Goal: Information Seeking & Learning: Learn about a topic

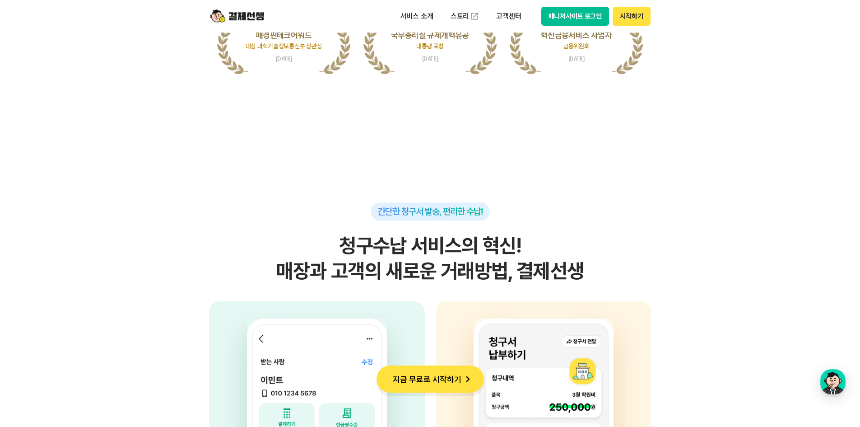
scroll to position [2212, 0]
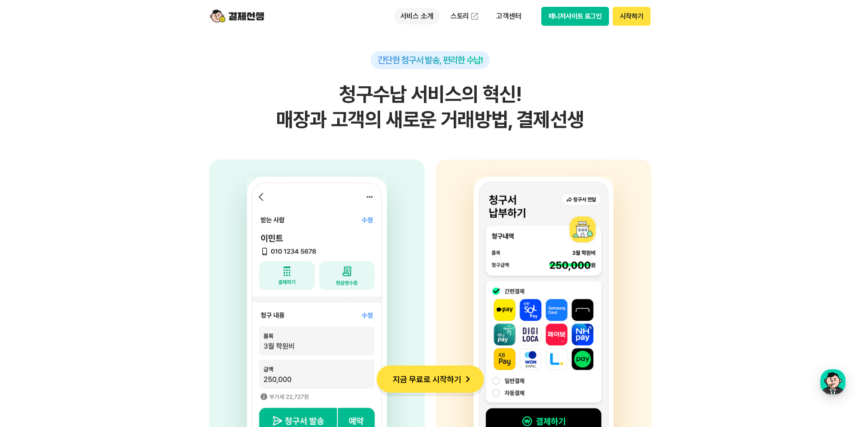
click at [416, 12] on p "서비스 소개" at bounding box center [417, 16] width 46 height 16
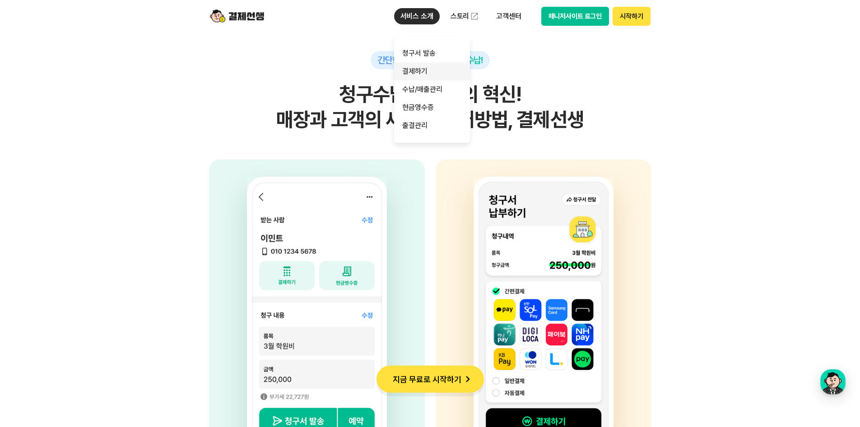
click at [424, 67] on link "결제하기" at bounding box center [432, 71] width 76 height 18
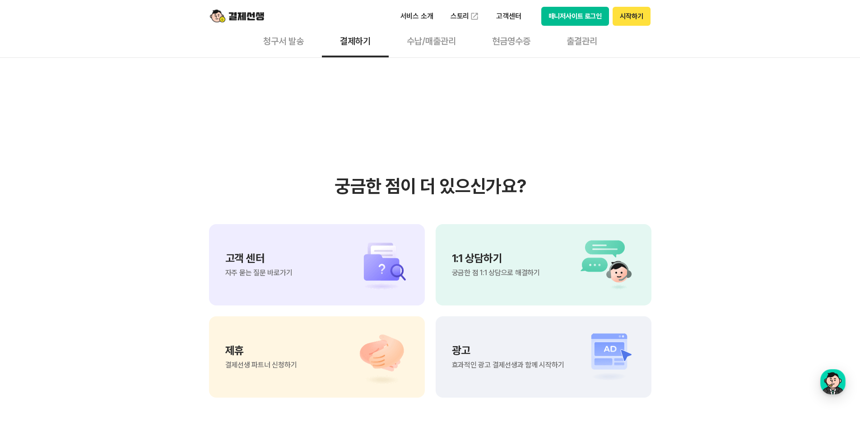
scroll to position [2303, 0]
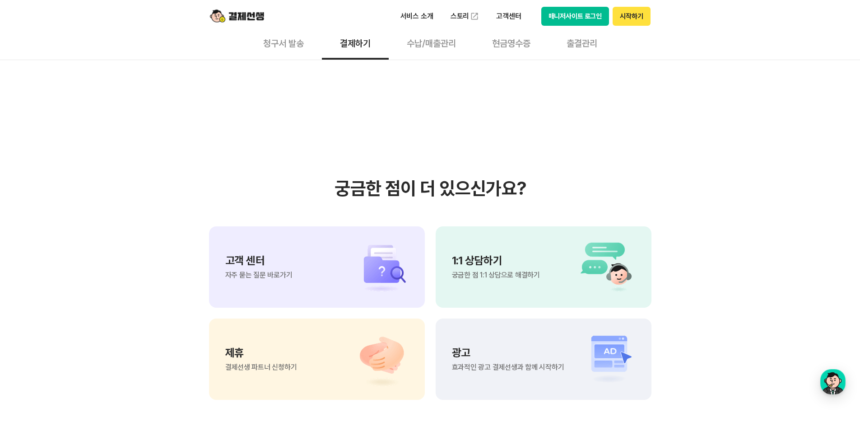
click at [432, 55] on button "수납/매출관리" at bounding box center [431, 42] width 85 height 33
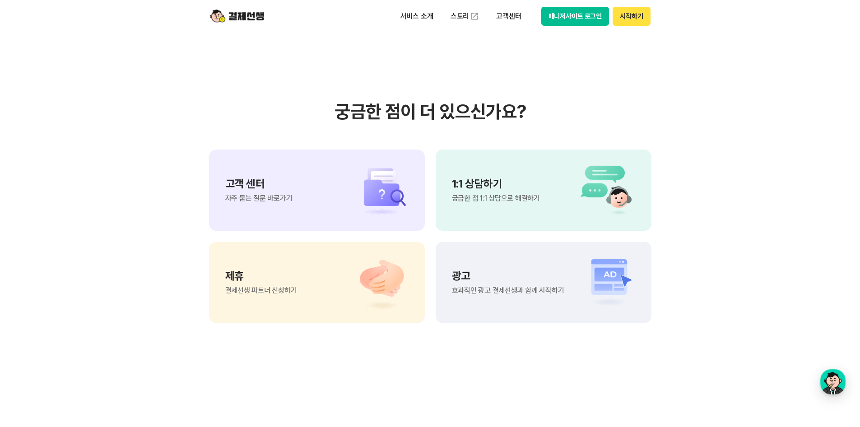
scroll to position [1039, 0]
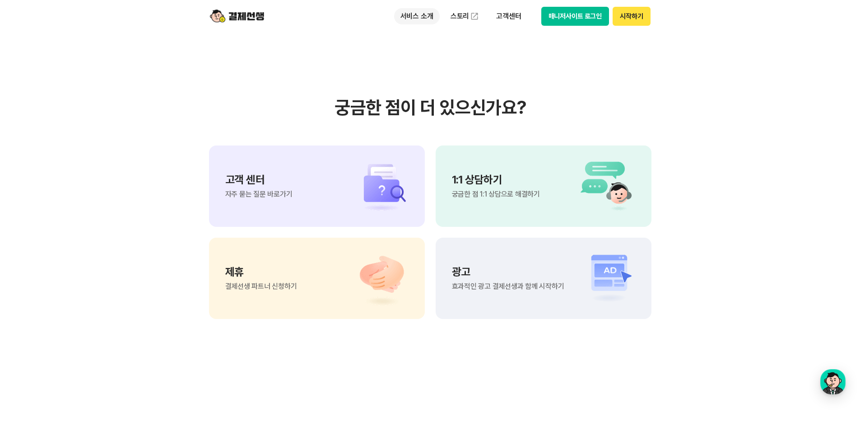
click at [415, 15] on p "서비스 소개" at bounding box center [417, 16] width 46 height 16
click at [432, 112] on link "현금영수증" at bounding box center [432, 107] width 76 height 18
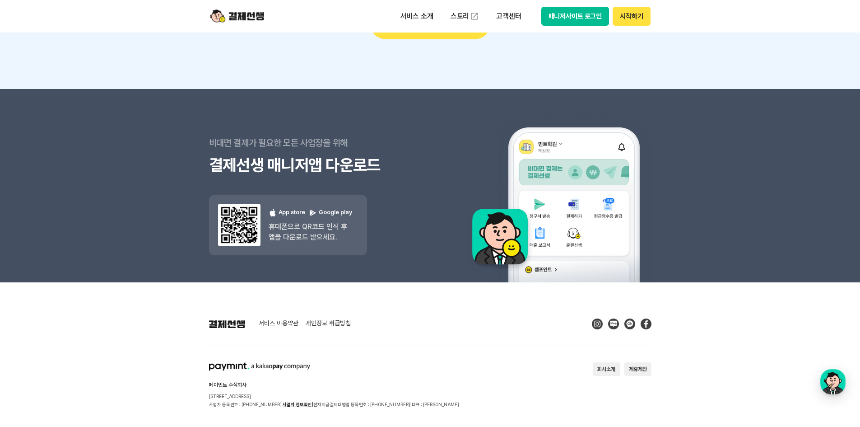
scroll to position [1590, 0]
